Goal: Task Accomplishment & Management: Manage account settings

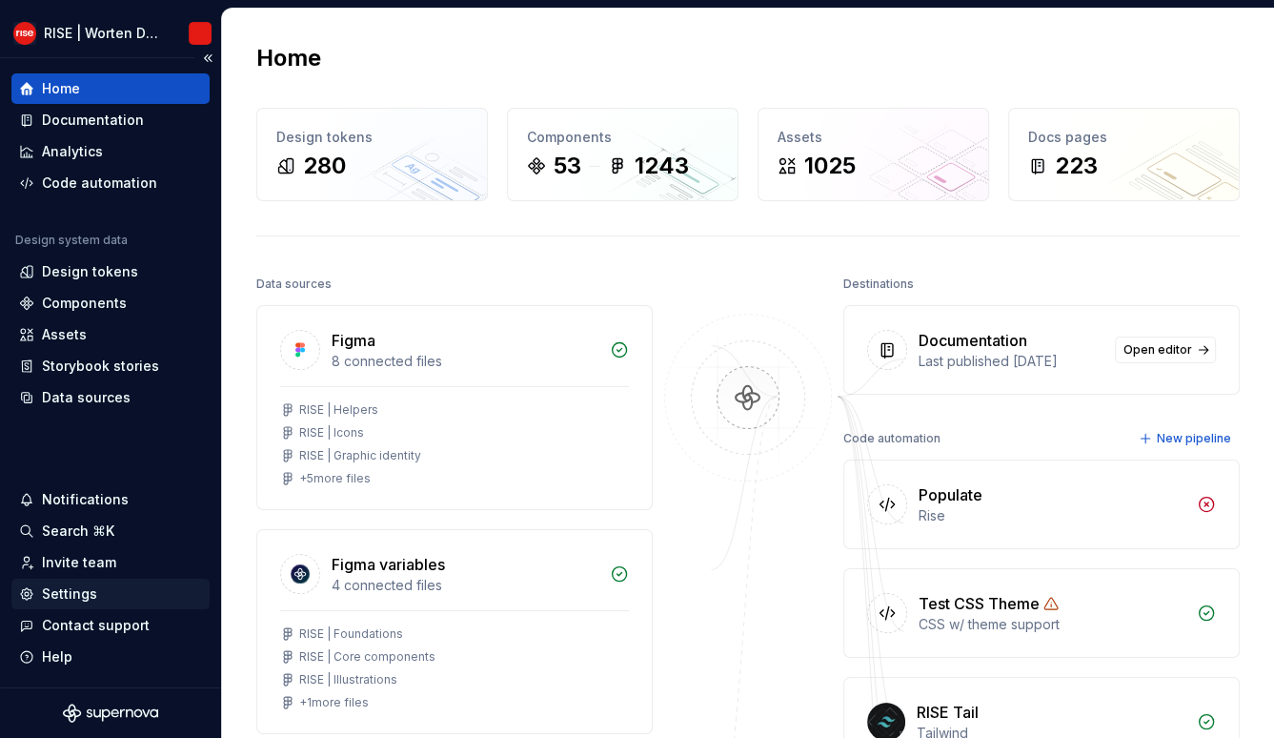
click at [76, 593] on div "Settings" at bounding box center [69, 593] width 55 height 19
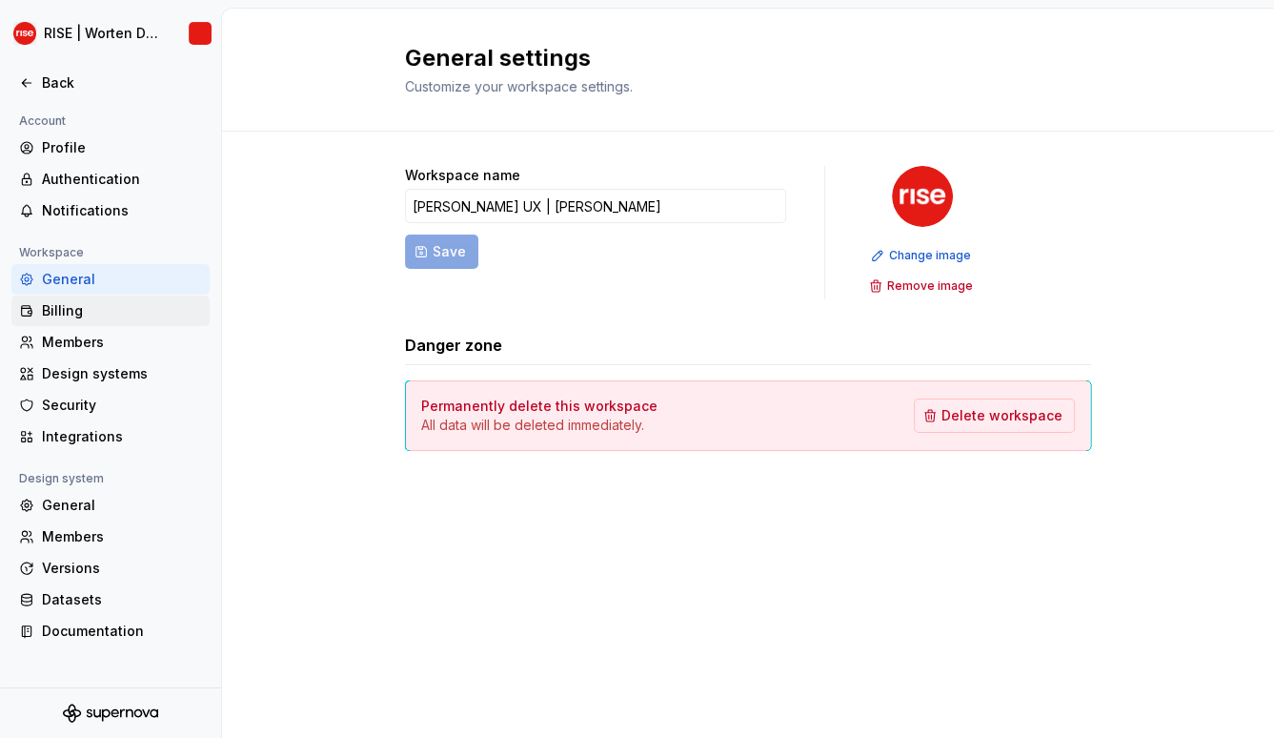
click at [55, 313] on div "Billing" at bounding box center [122, 310] width 160 height 19
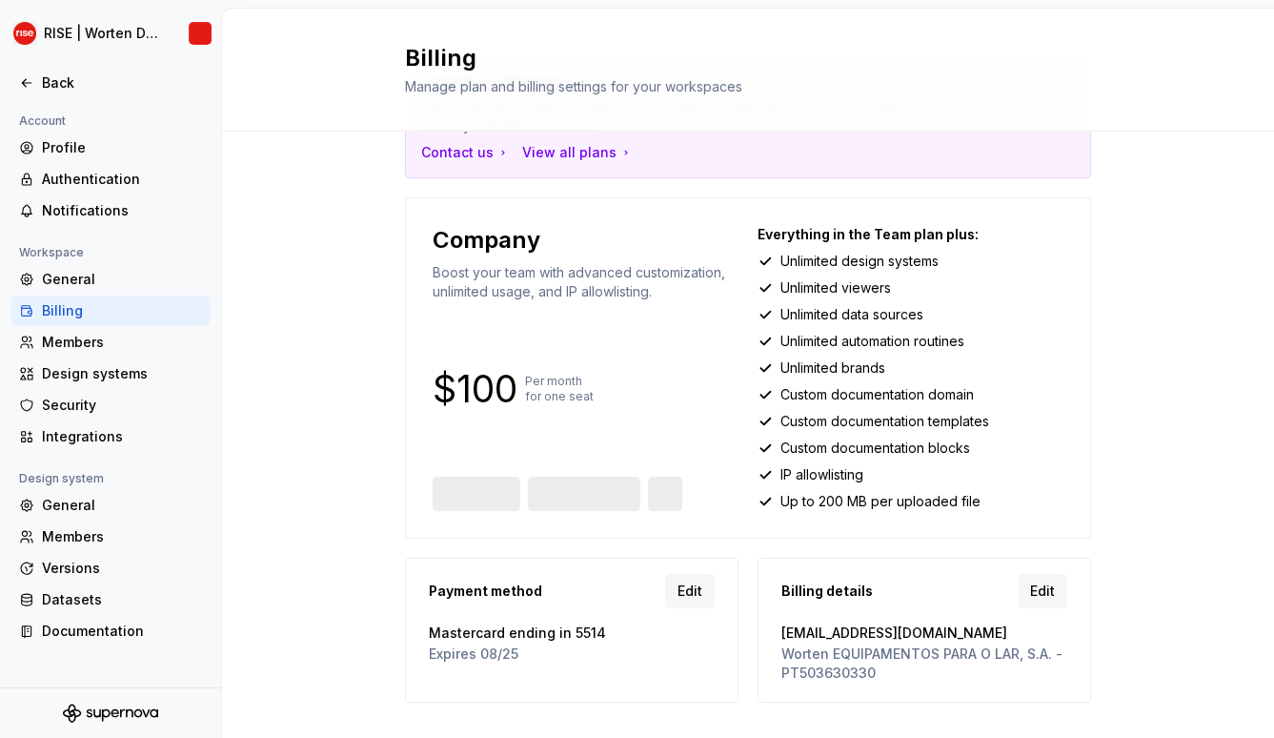
scroll to position [143, 0]
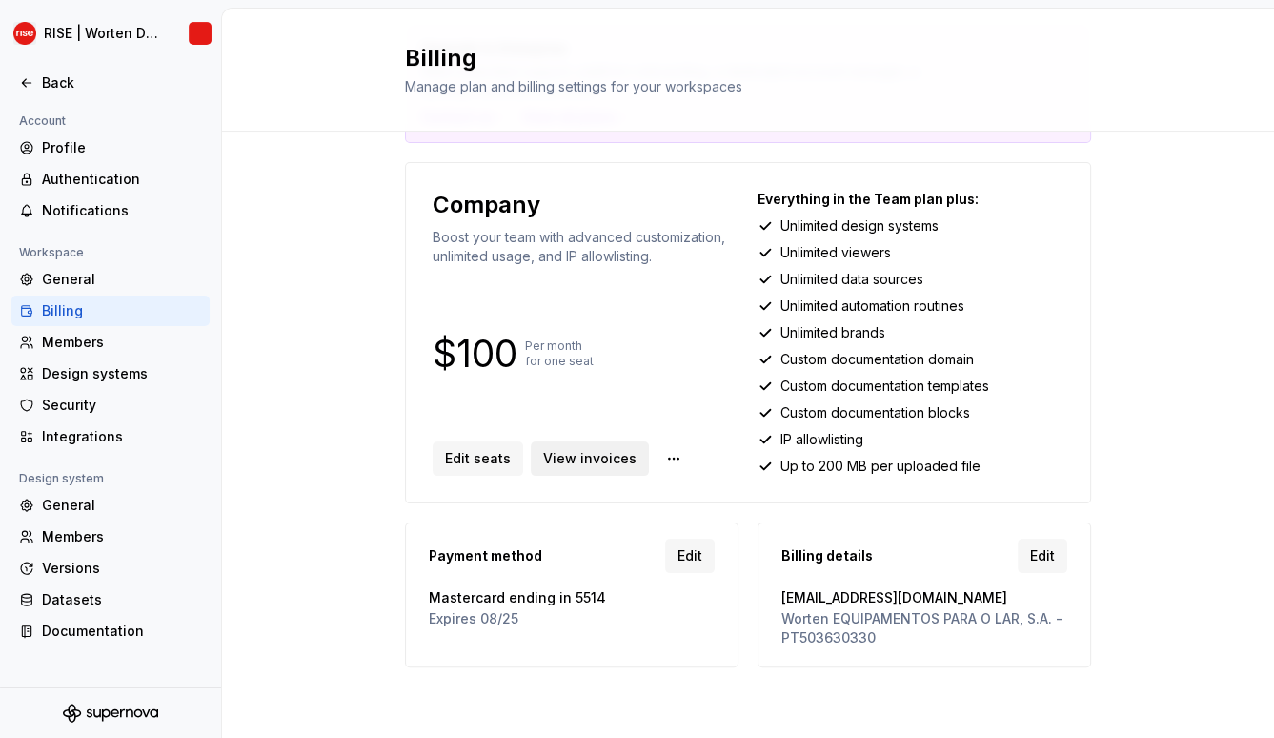
click at [594, 459] on span "View invoices" at bounding box center [589, 458] width 93 height 19
